Goal: Transaction & Acquisition: Register for event/course

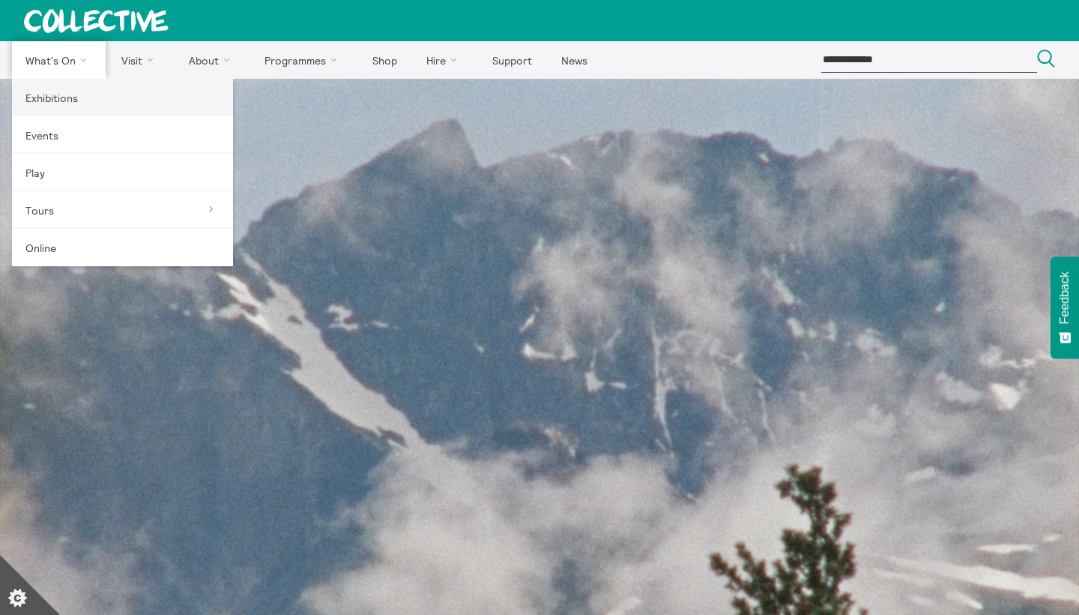
click at [68, 92] on link "Exhibitions" at bounding box center [122, 97] width 221 height 37
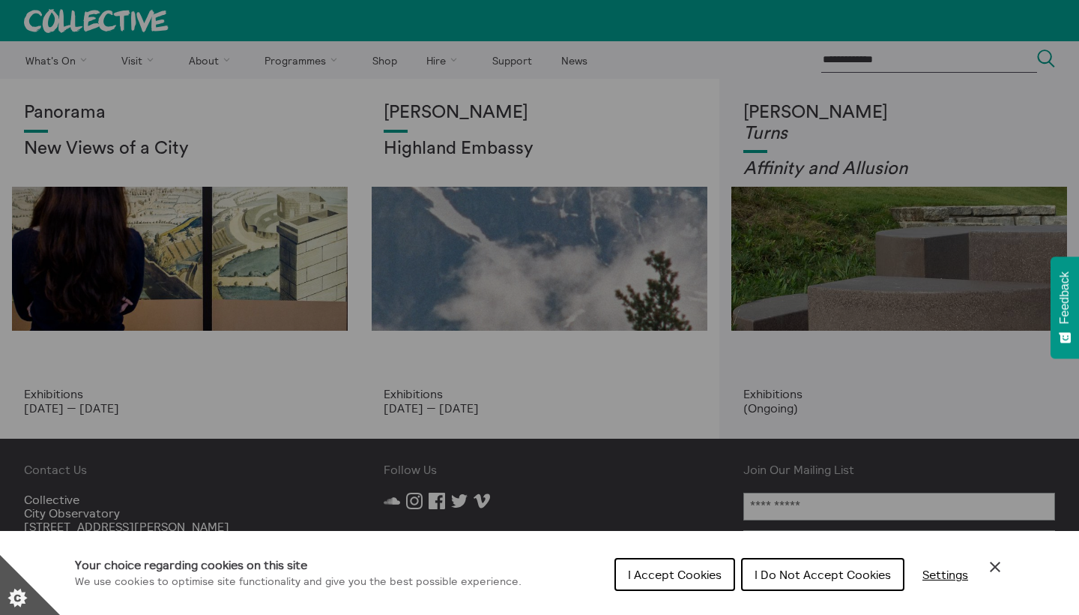
click at [685, 578] on span "I Accept Cookies" at bounding box center [675, 574] width 94 height 15
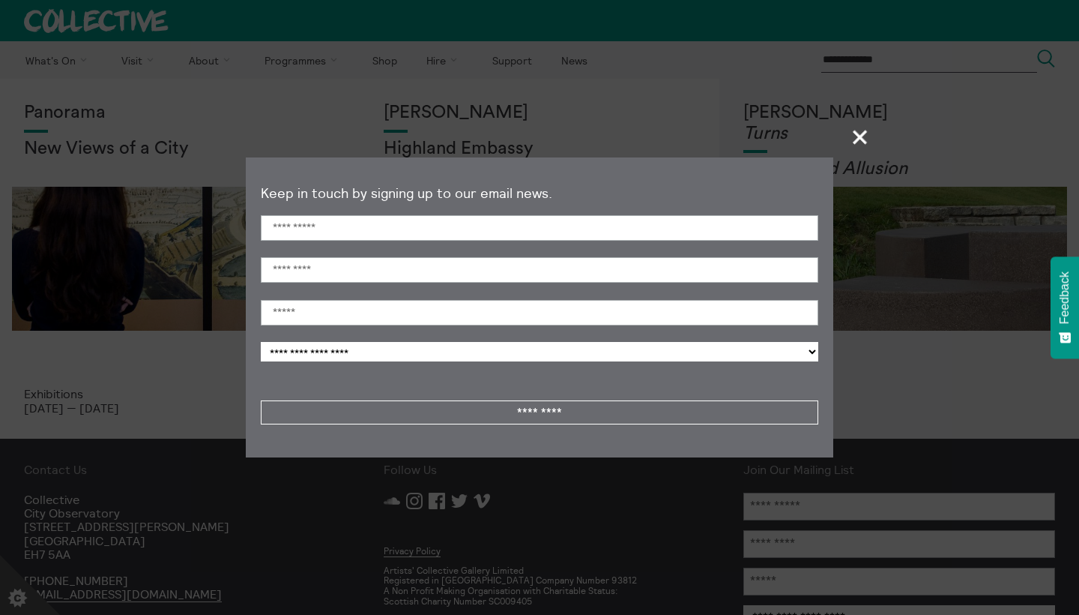
click at [861, 136] on span "+" at bounding box center [861, 137] width 44 height 44
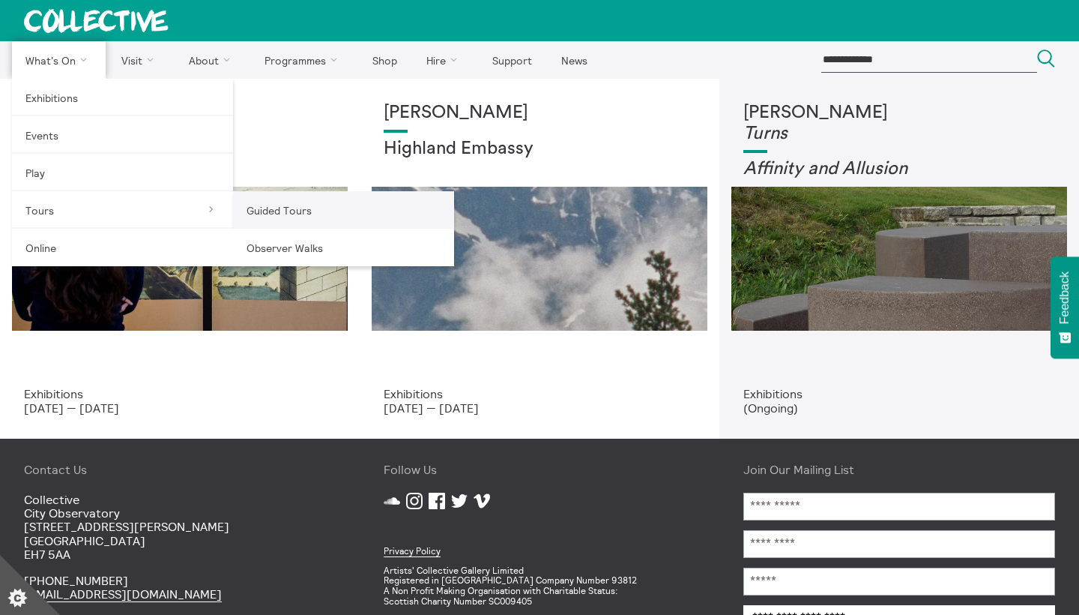
click at [257, 212] on link "Guided Tours" at bounding box center [343, 209] width 221 height 37
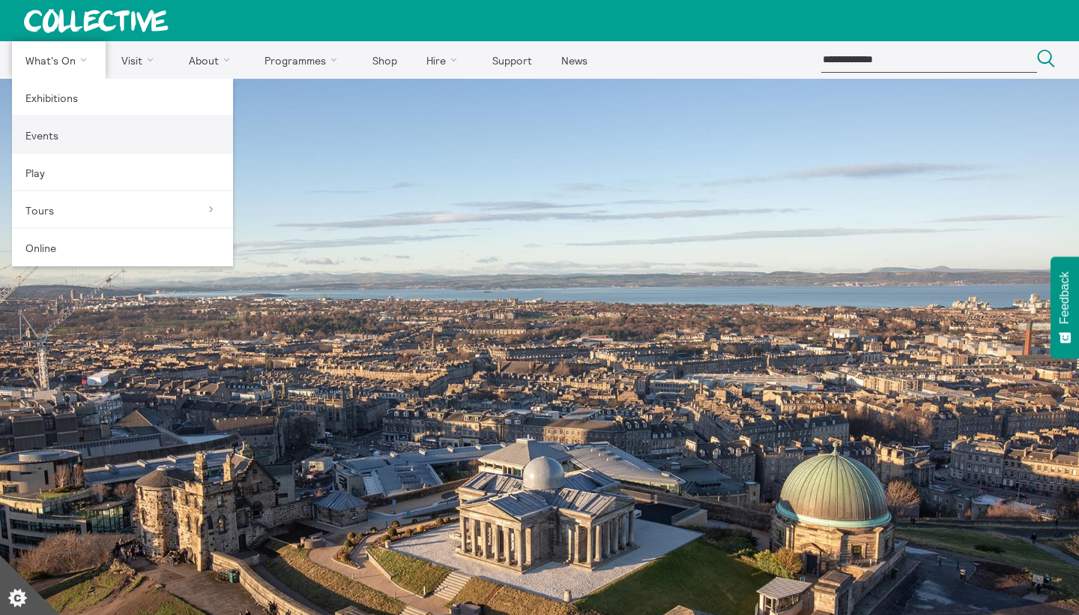
click at [42, 132] on link "Events" at bounding box center [122, 134] width 221 height 37
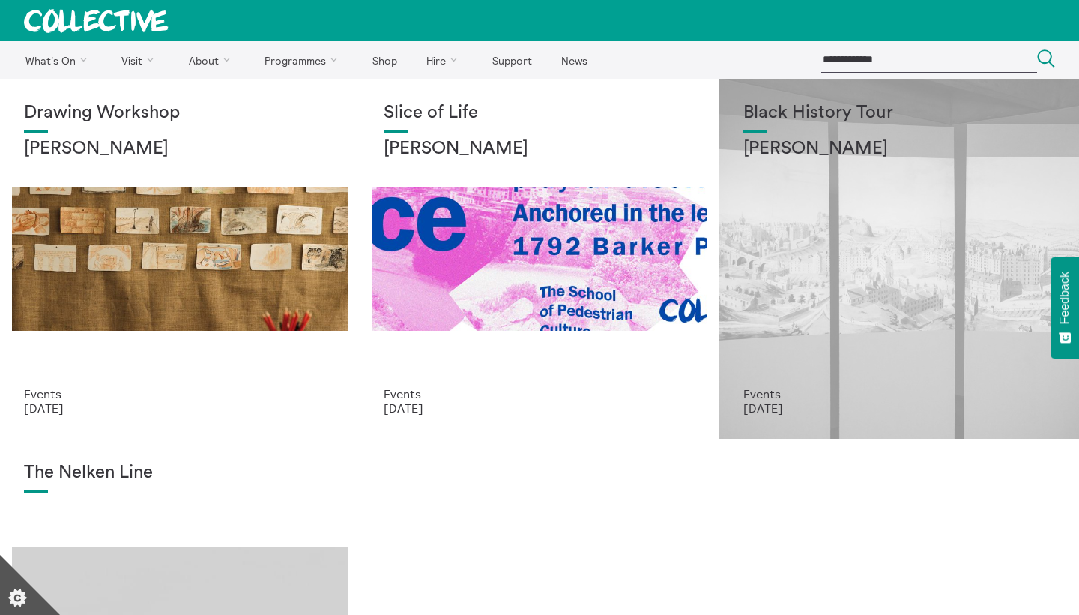
click at [839, 204] on div "Black History Tour Lisa Williams" at bounding box center [900, 245] width 312 height 284
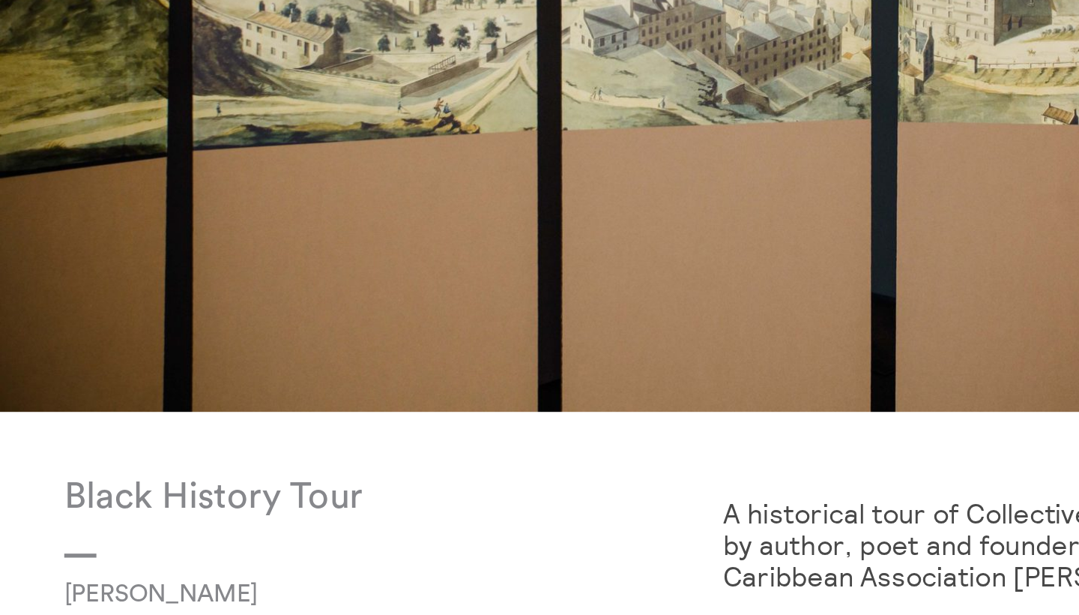
scroll to position [322, 0]
